Goal: Find specific page/section: Find specific page/section

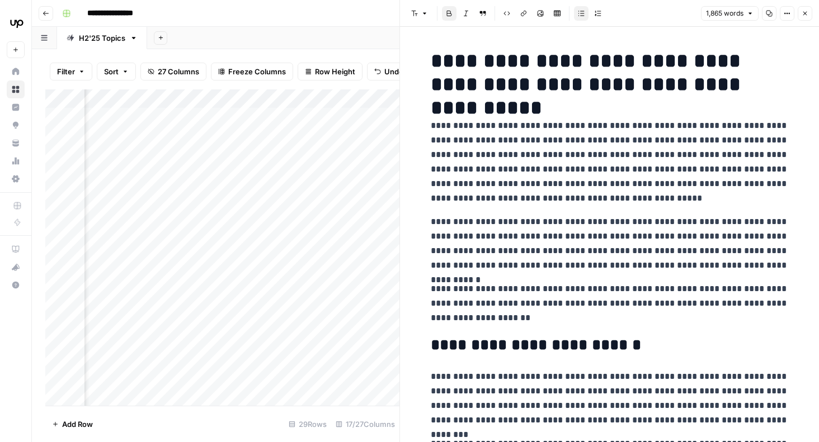
scroll to position [1808, 0]
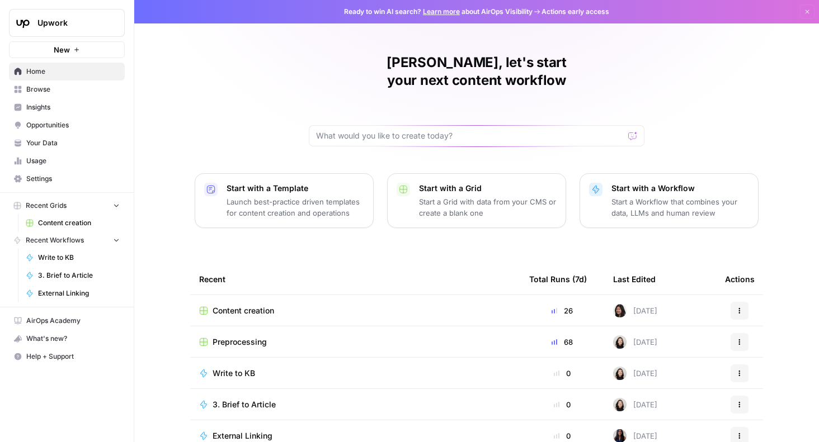
click at [83, 224] on span "Content creation" at bounding box center [79, 223] width 82 height 10
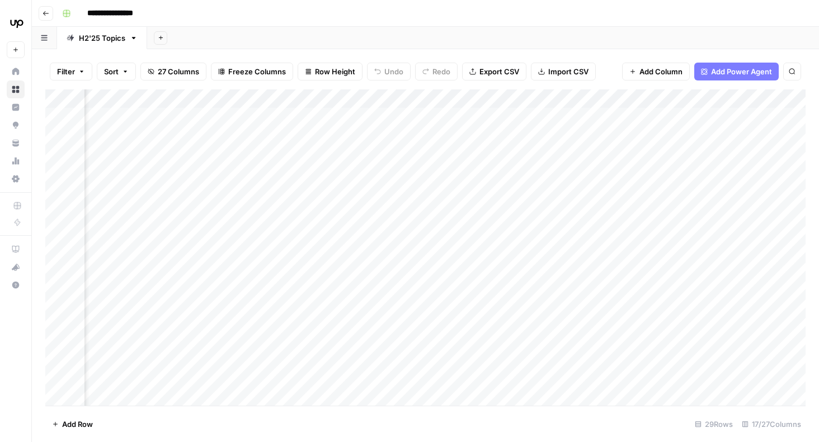
scroll to position [0, 1076]
